Goal: Transaction & Acquisition: Obtain resource

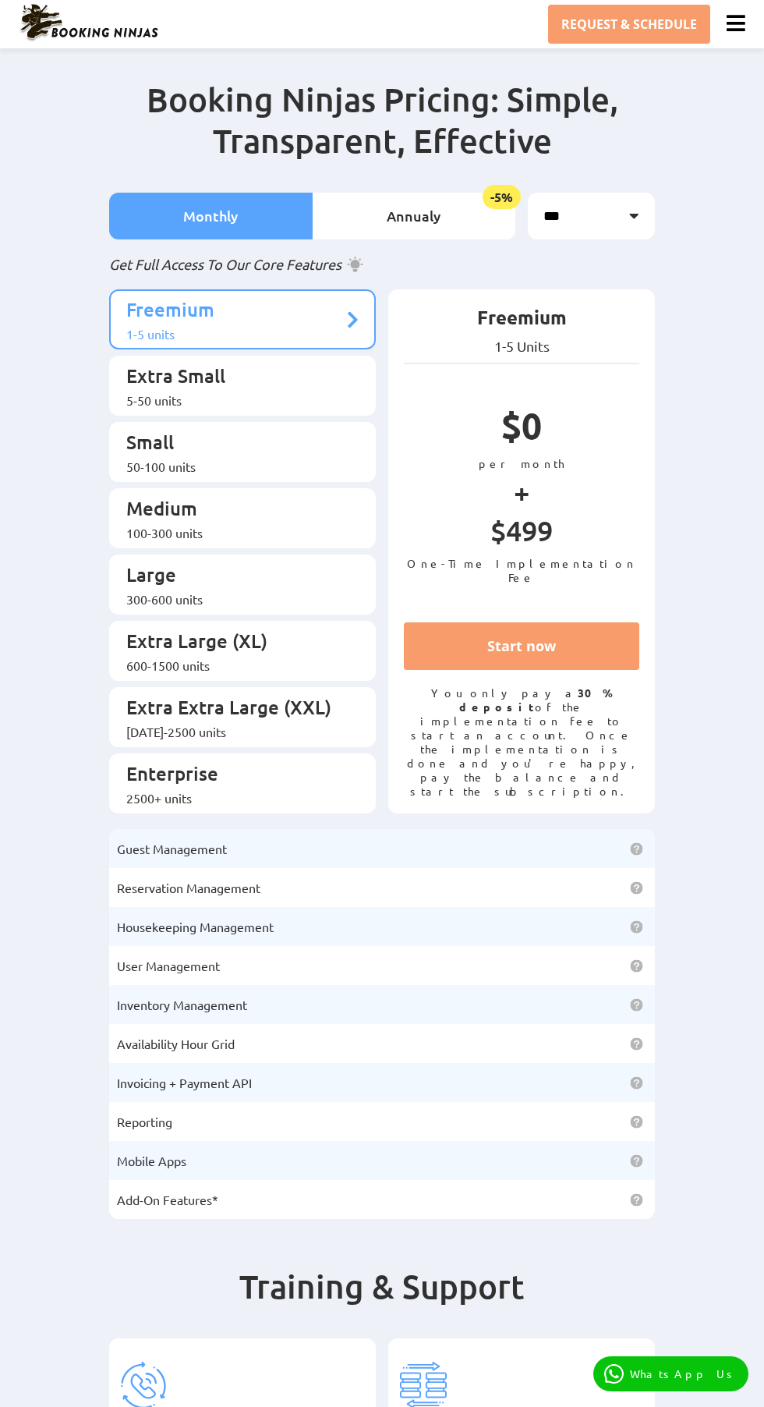
click at [253, 363] on p "Extra Small" at bounding box center [234, 377] width 217 height 29
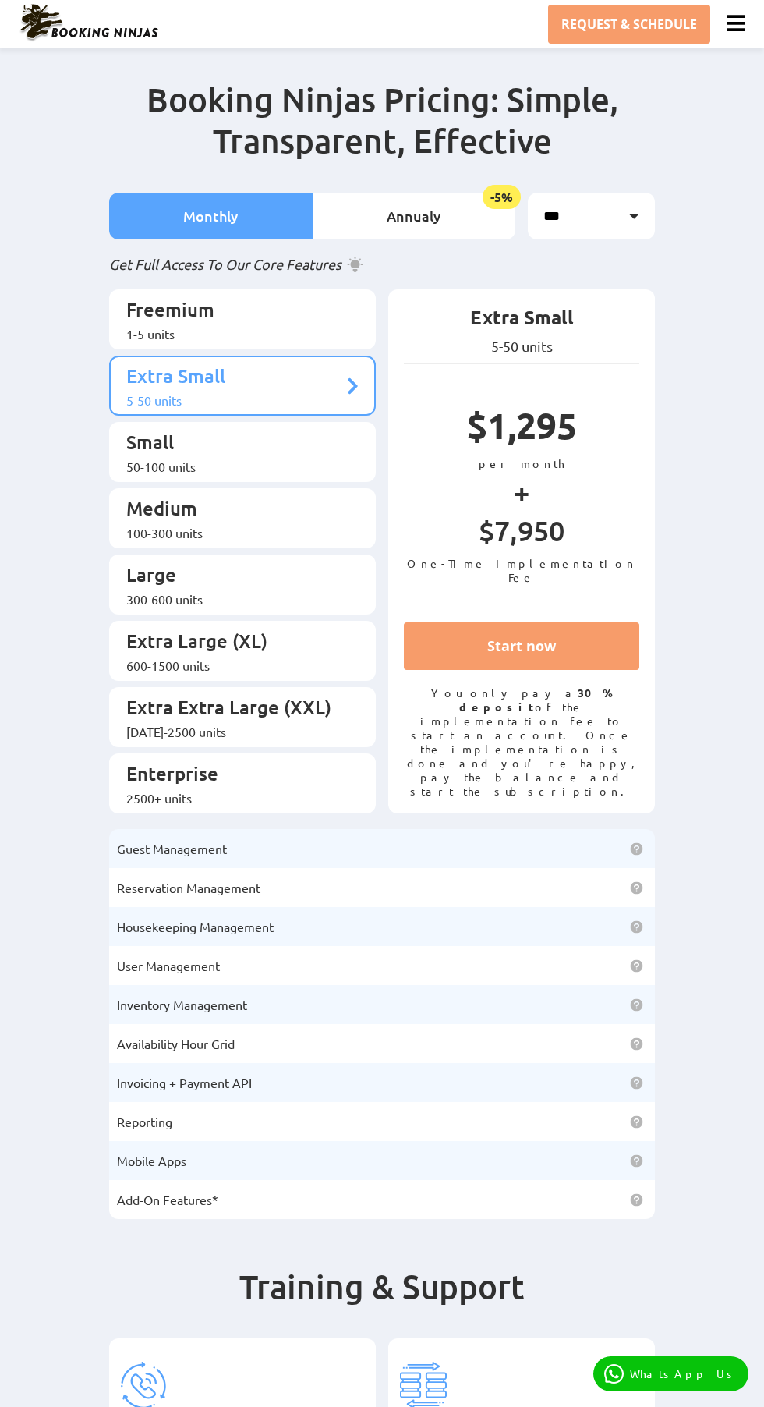
click at [277, 432] on p "Small" at bounding box center [234, 444] width 217 height 29
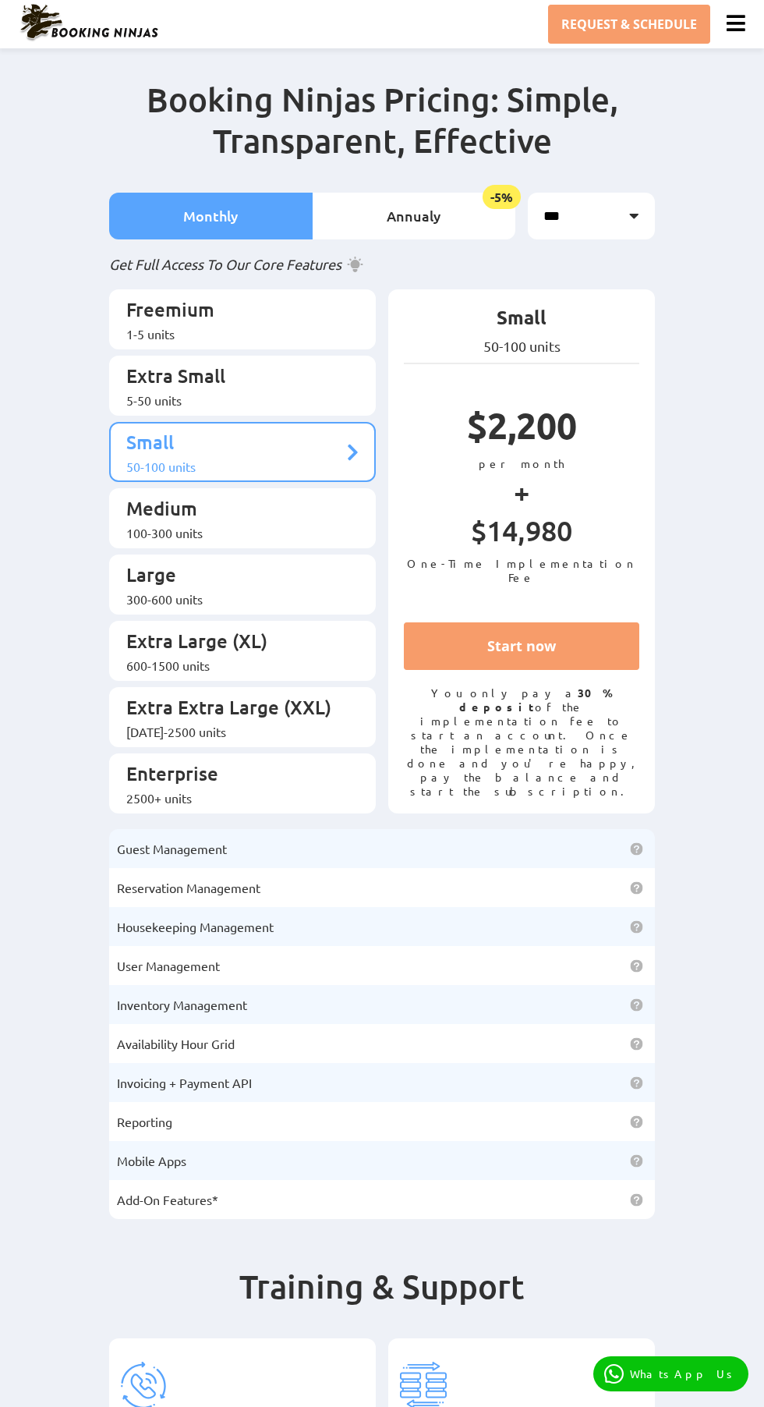
click at [297, 496] on p "Medium" at bounding box center [234, 510] width 217 height 29
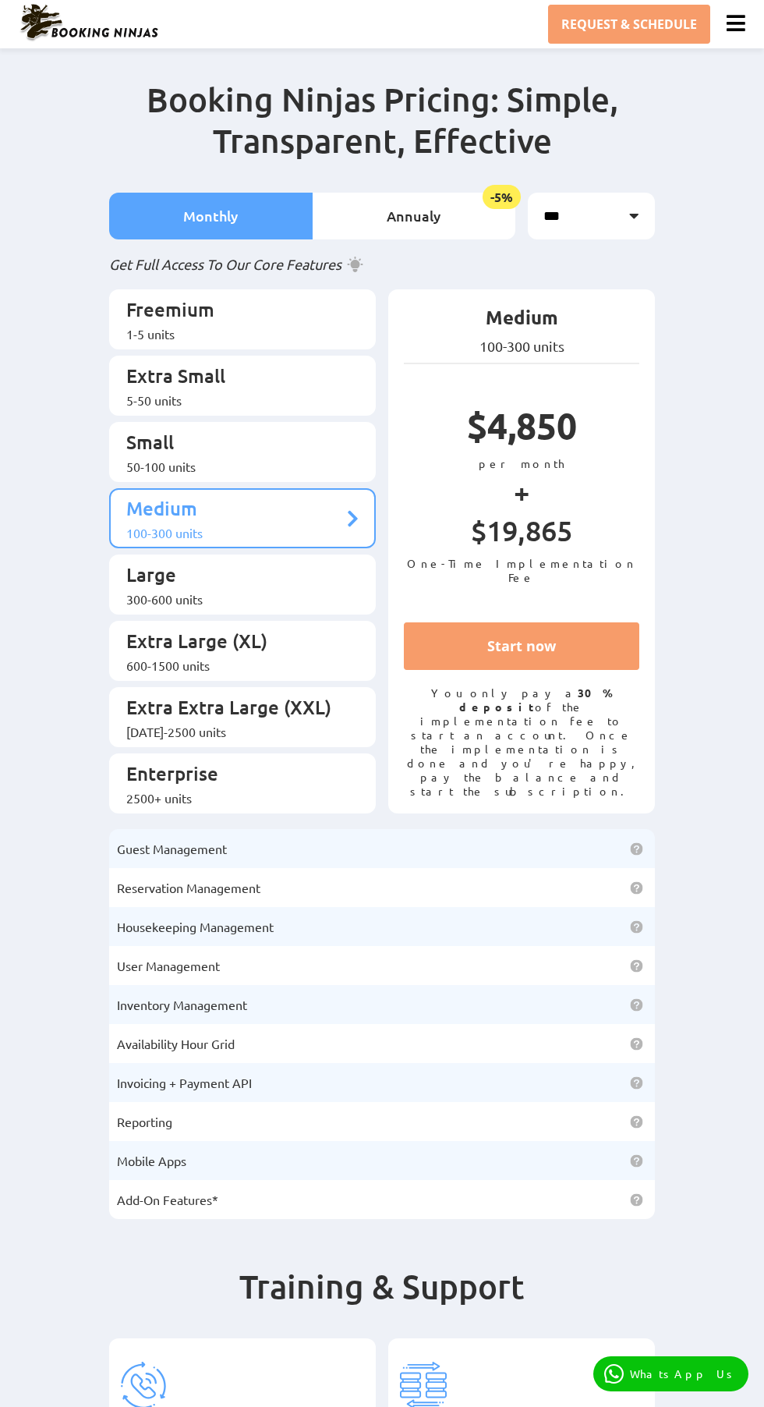
click at [291, 562] on p "Large" at bounding box center [234, 576] width 217 height 29
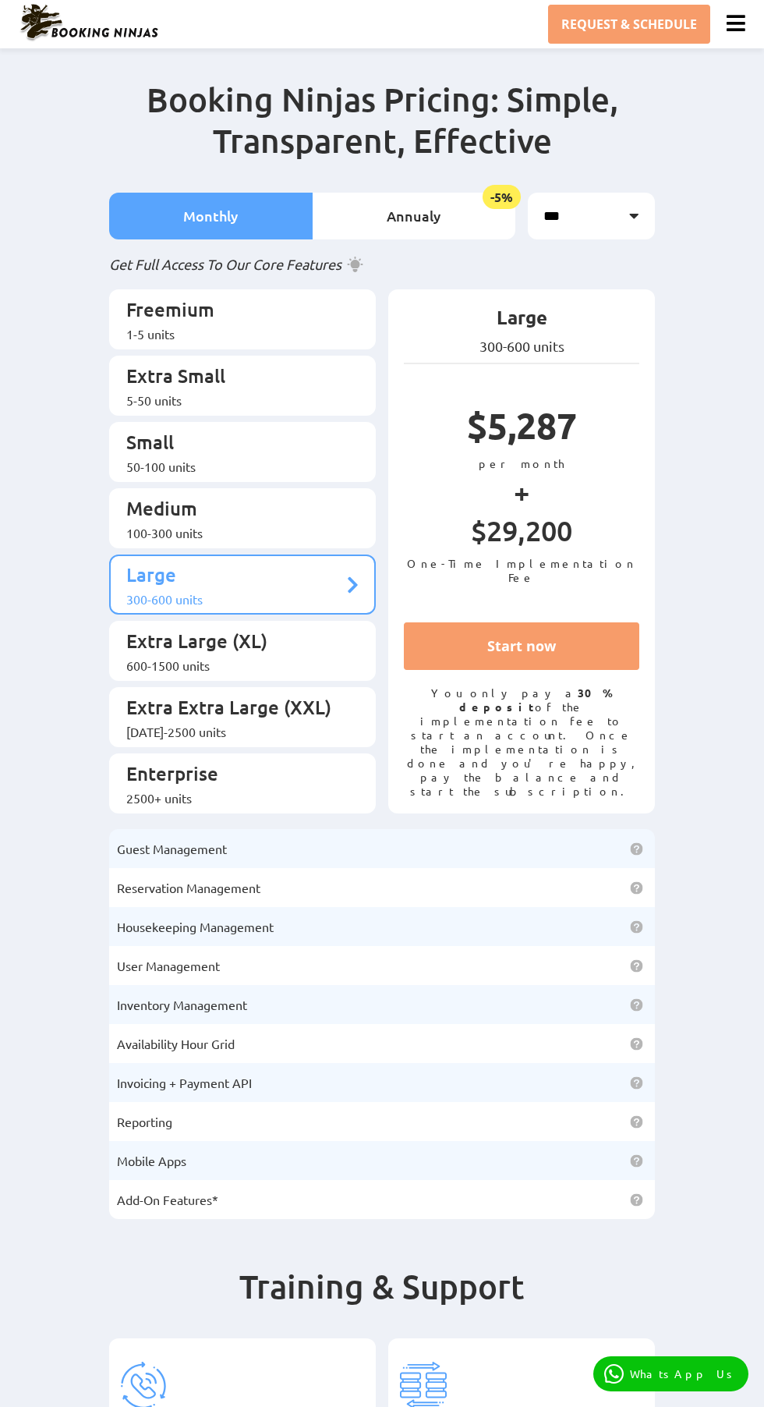
click at [281, 629] on p "Extra Large (XL)" at bounding box center [234, 643] width 217 height 29
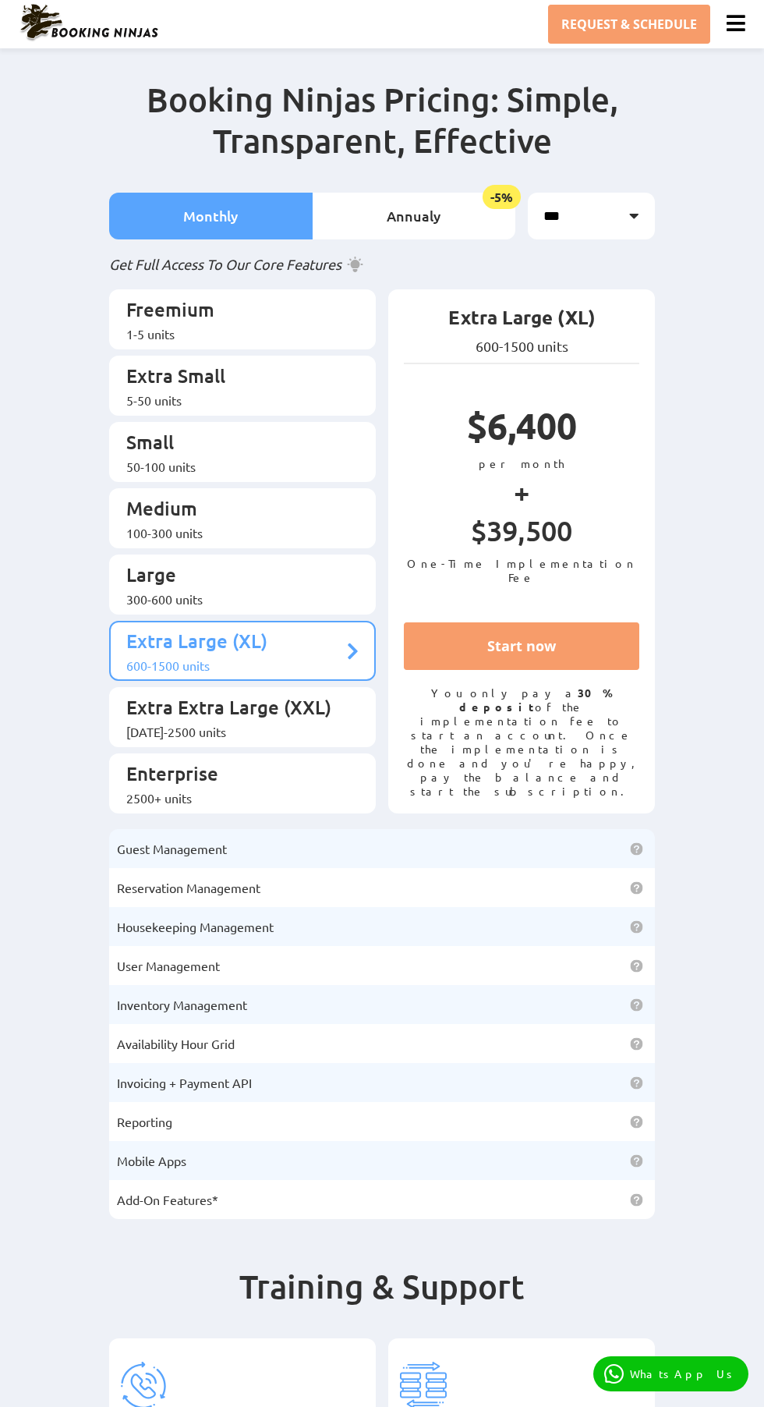
click at [289, 724] on div "[DATE]-2500 units" at bounding box center [234, 732] width 217 height 16
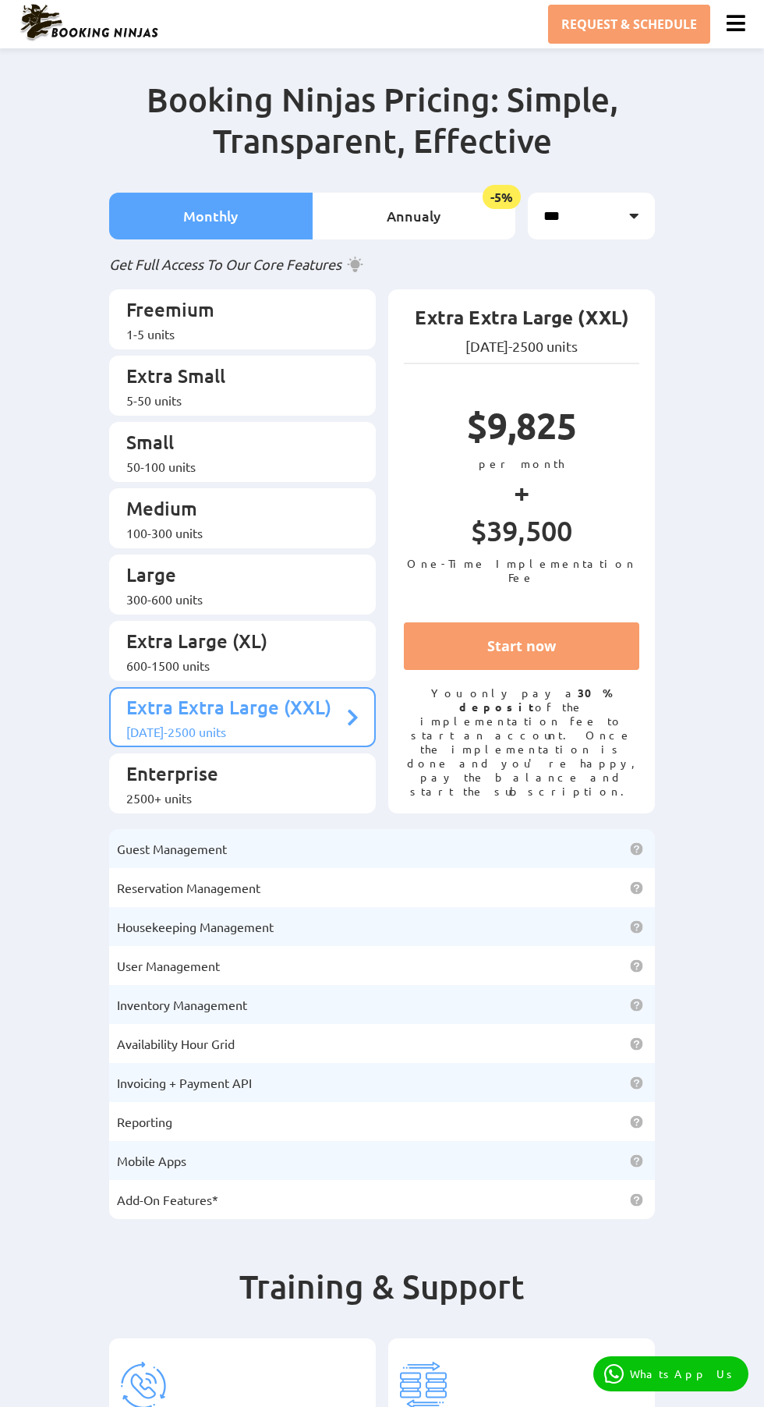
click at [274, 790] on div "2500+ units" at bounding box center [234, 798] width 217 height 16
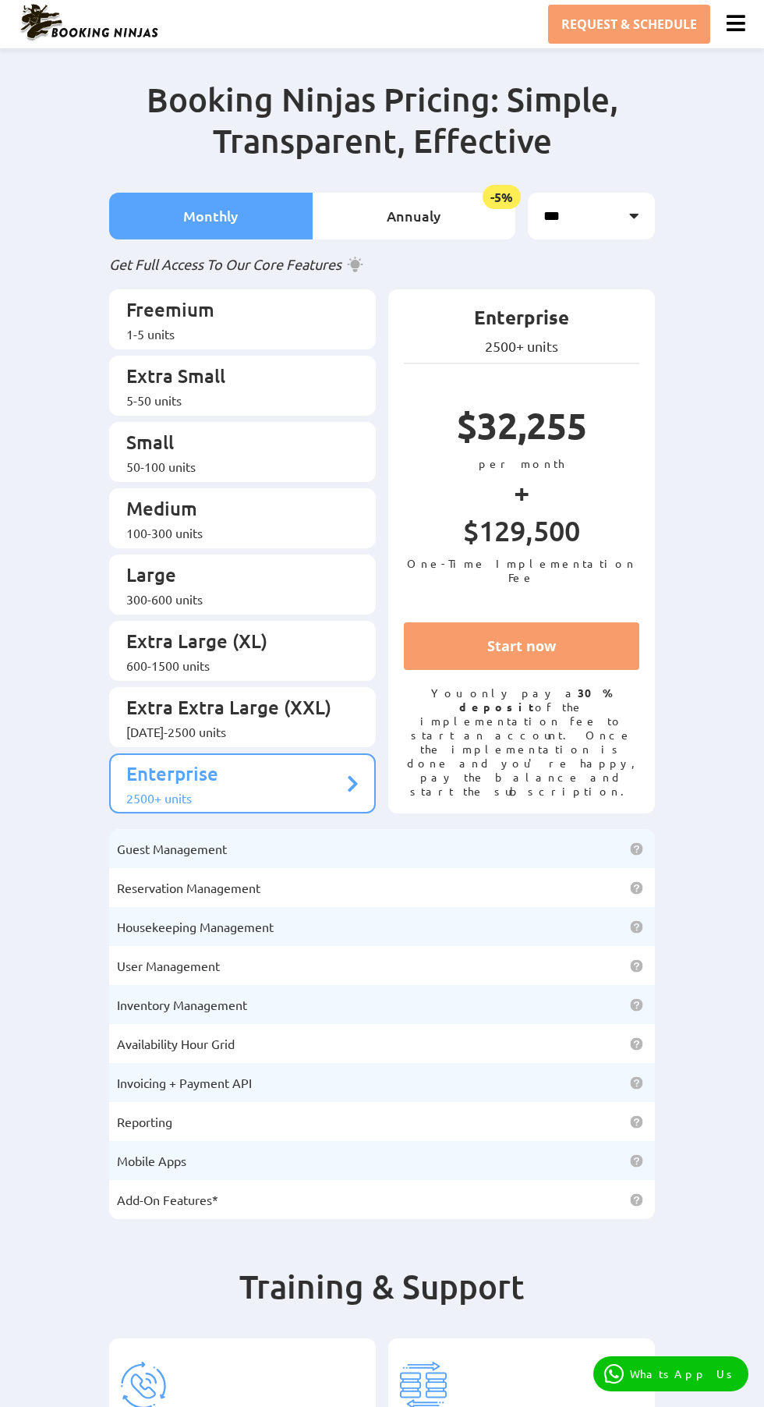
click at [263, 629] on p "Extra Large (XL)" at bounding box center [234, 643] width 217 height 29
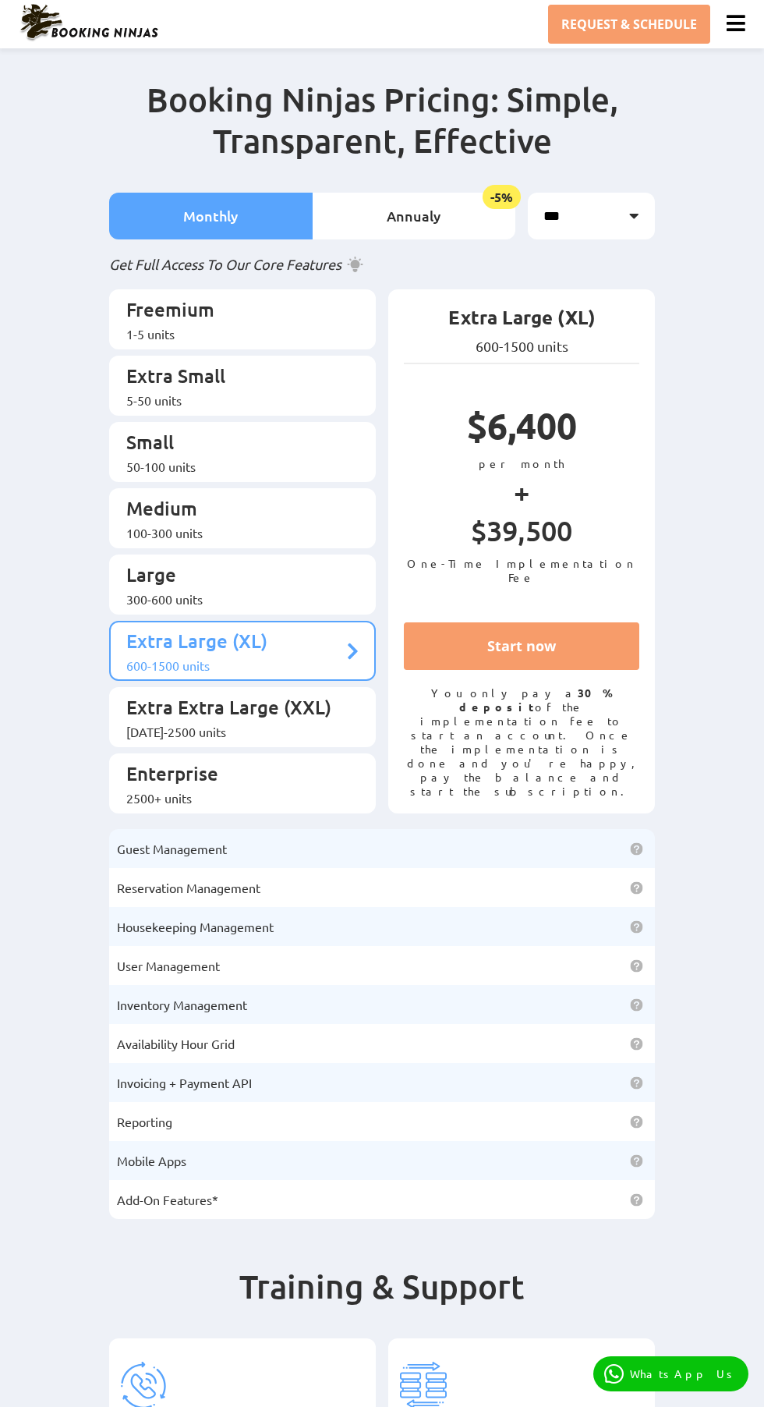
click at [639, 23] on link "REQUEST & SCHEDULE" at bounding box center [629, 24] width 162 height 39
